Goal: Transaction & Acquisition: Register for event/course

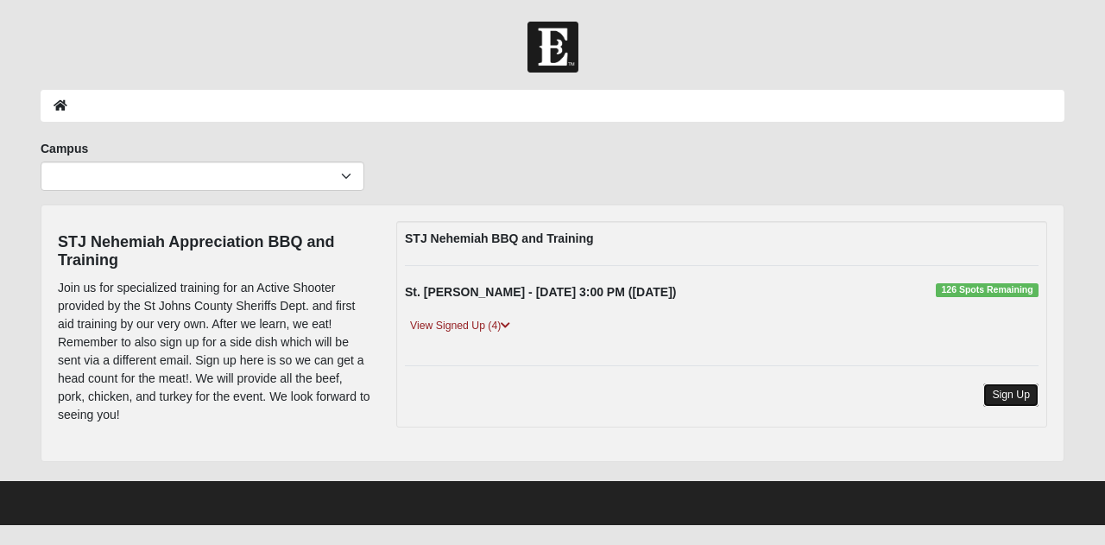
click at [1017, 396] on link "Sign Up" at bounding box center [1011, 394] width 55 height 23
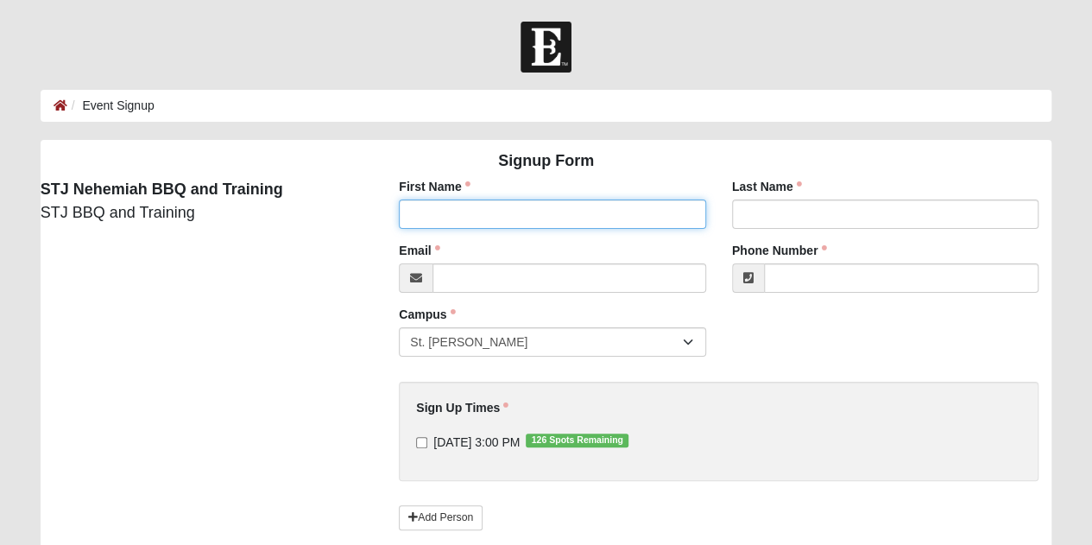
click at [634, 216] on input "First Name" at bounding box center [552, 213] width 307 height 29
type input "JUSTIN"
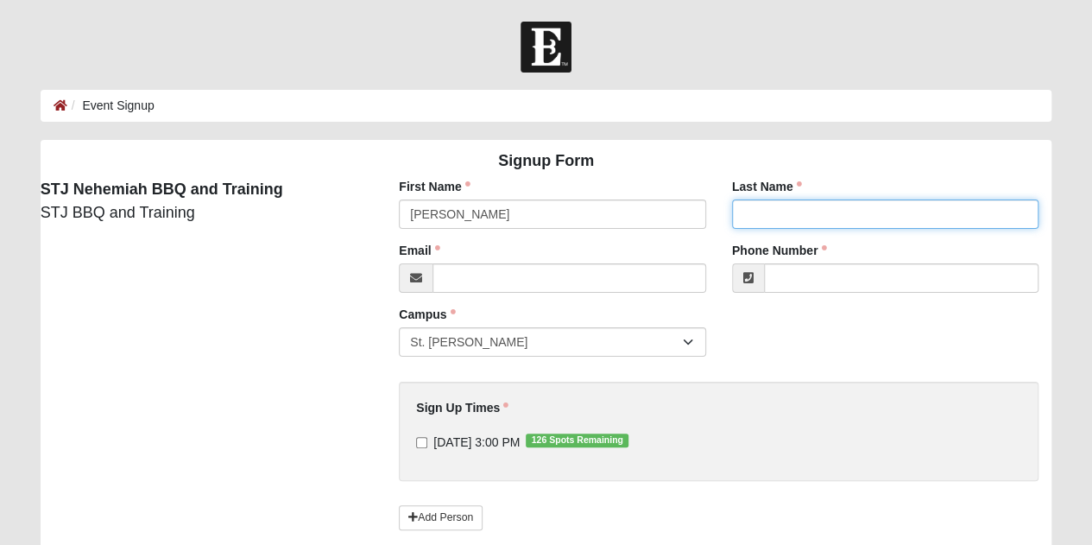
type input "PYLE"
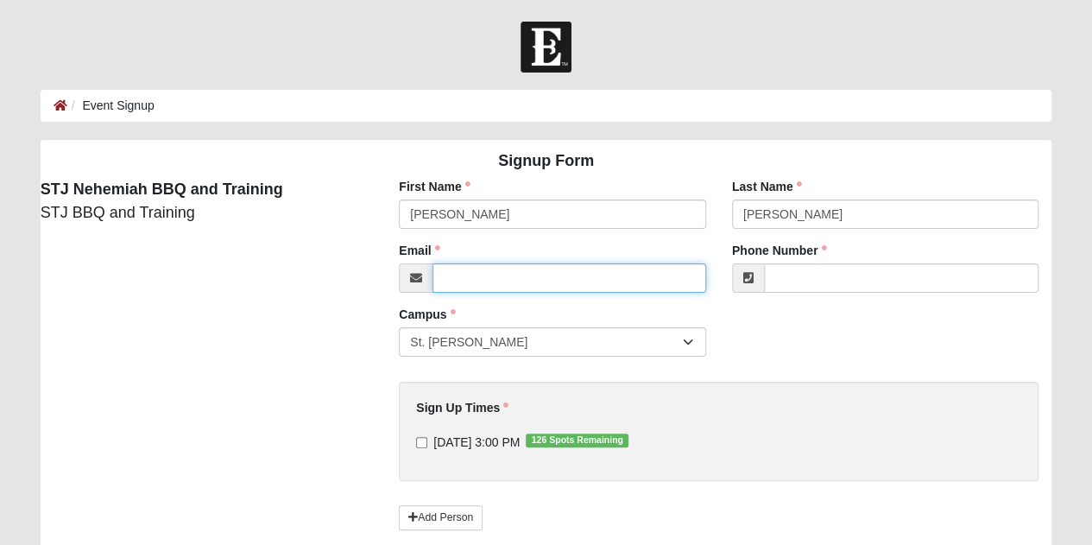
click at [562, 282] on input "Email" at bounding box center [570, 277] width 274 height 29
type input "jpyle2019@gmail.com"
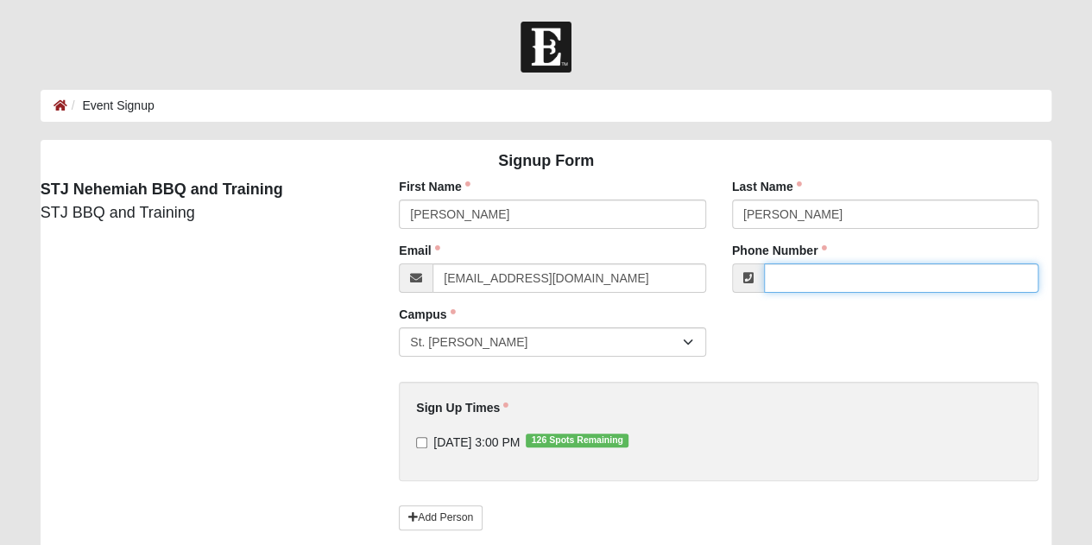
click at [814, 281] on input "Phone Number" at bounding box center [901, 277] width 275 height 29
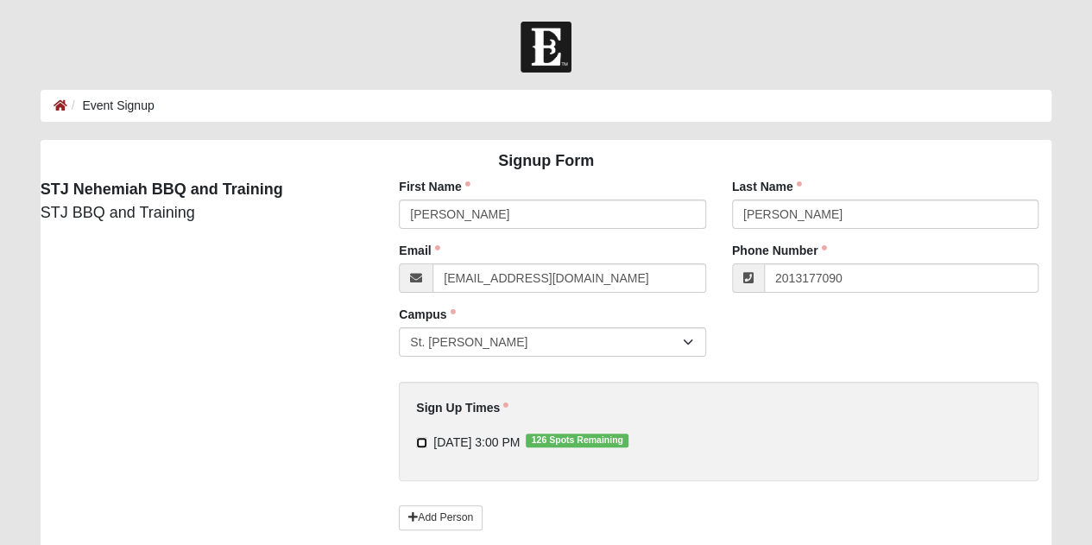
type input "(201) 317-7090"
click at [421, 441] on input "9/27/2025 3:00 PM 126 Spots Remaining" at bounding box center [421, 442] width 11 height 11
checkbox input "true"
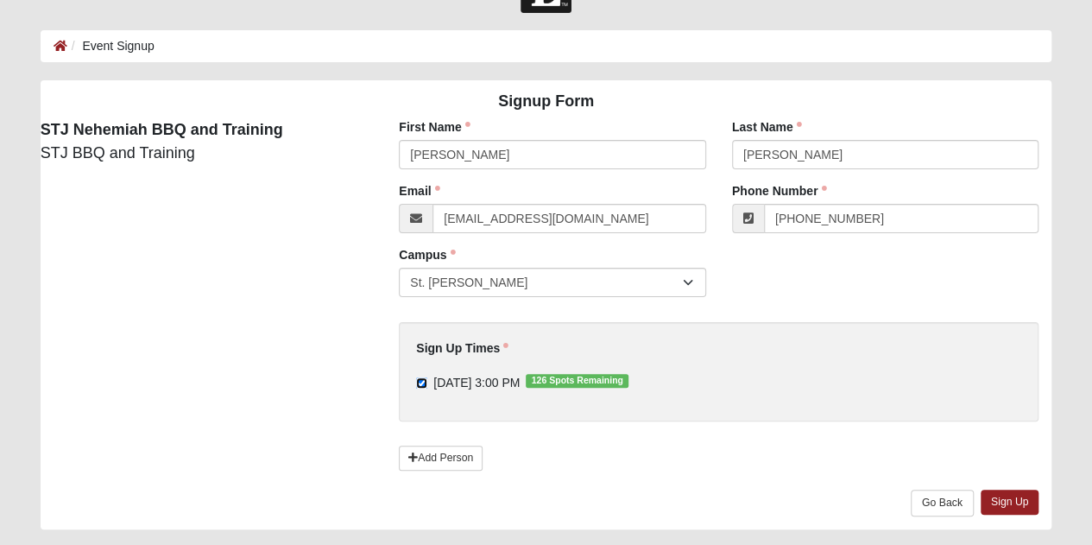
scroll to position [105, 0]
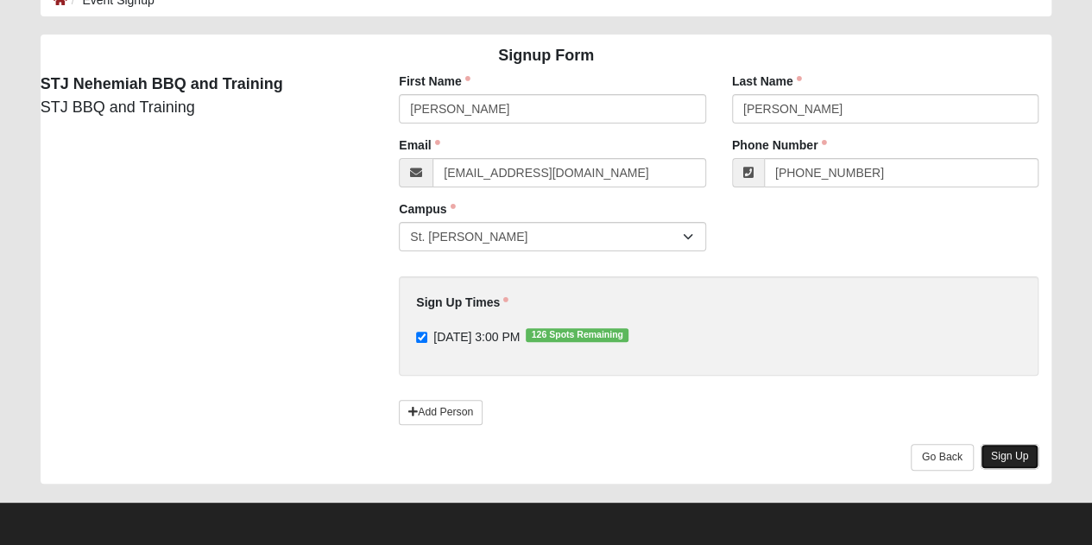
click at [1008, 457] on link "Sign Up" at bounding box center [1010, 456] width 59 height 25
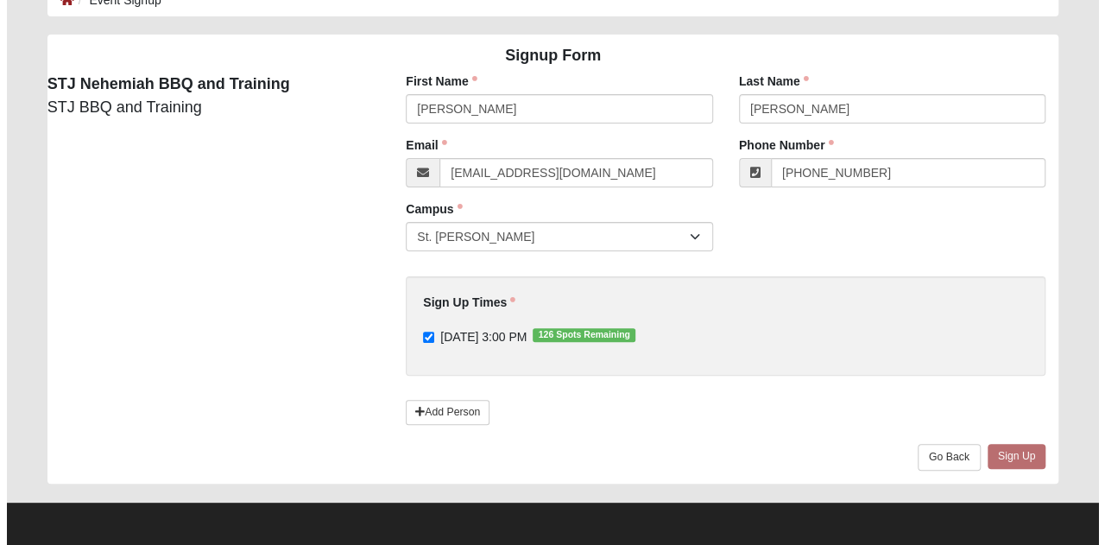
scroll to position [0, 0]
